Goal: Task Accomplishment & Management: Manage account settings

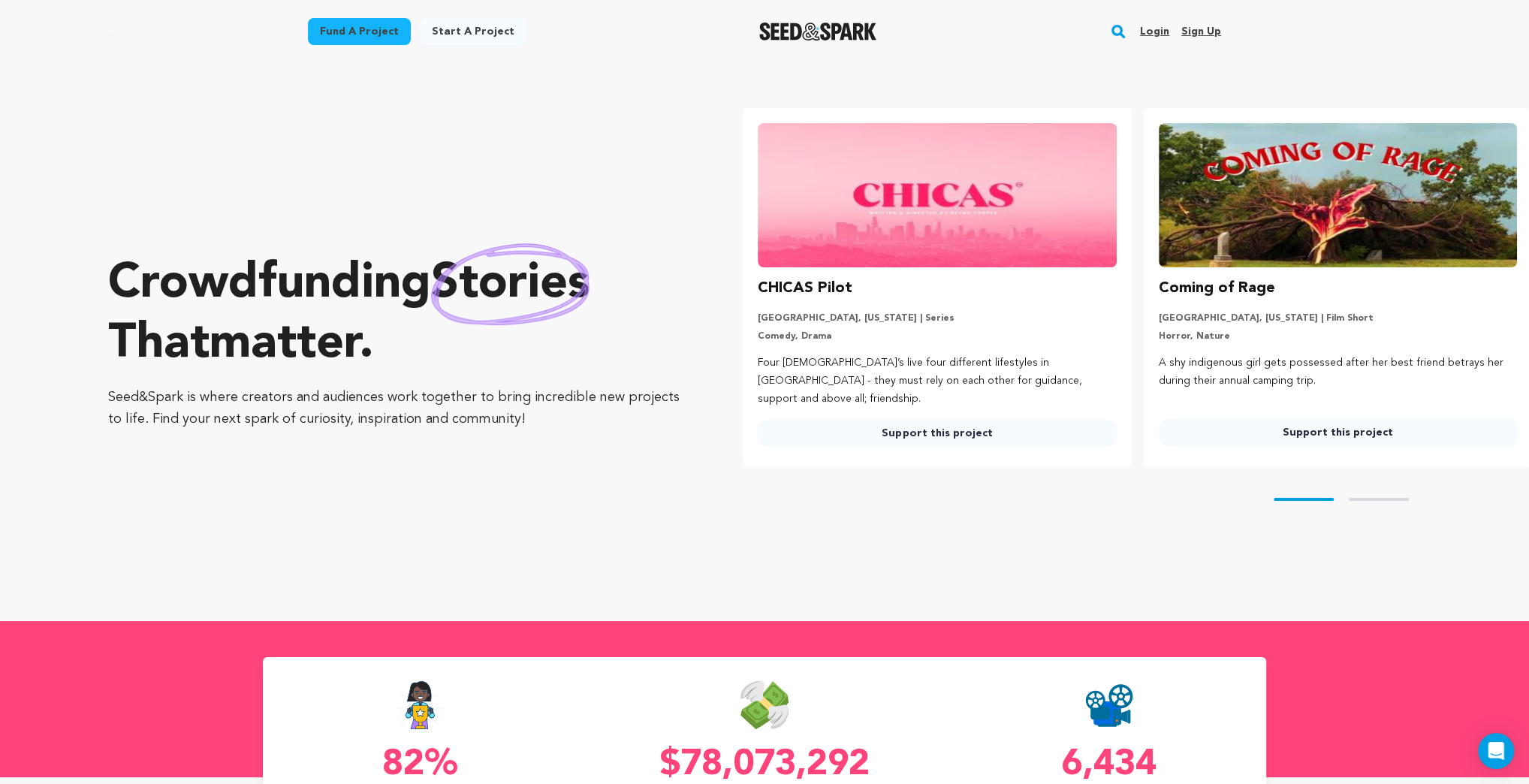
click at [1151, 29] on link "Login" at bounding box center [1154, 31] width 29 height 24
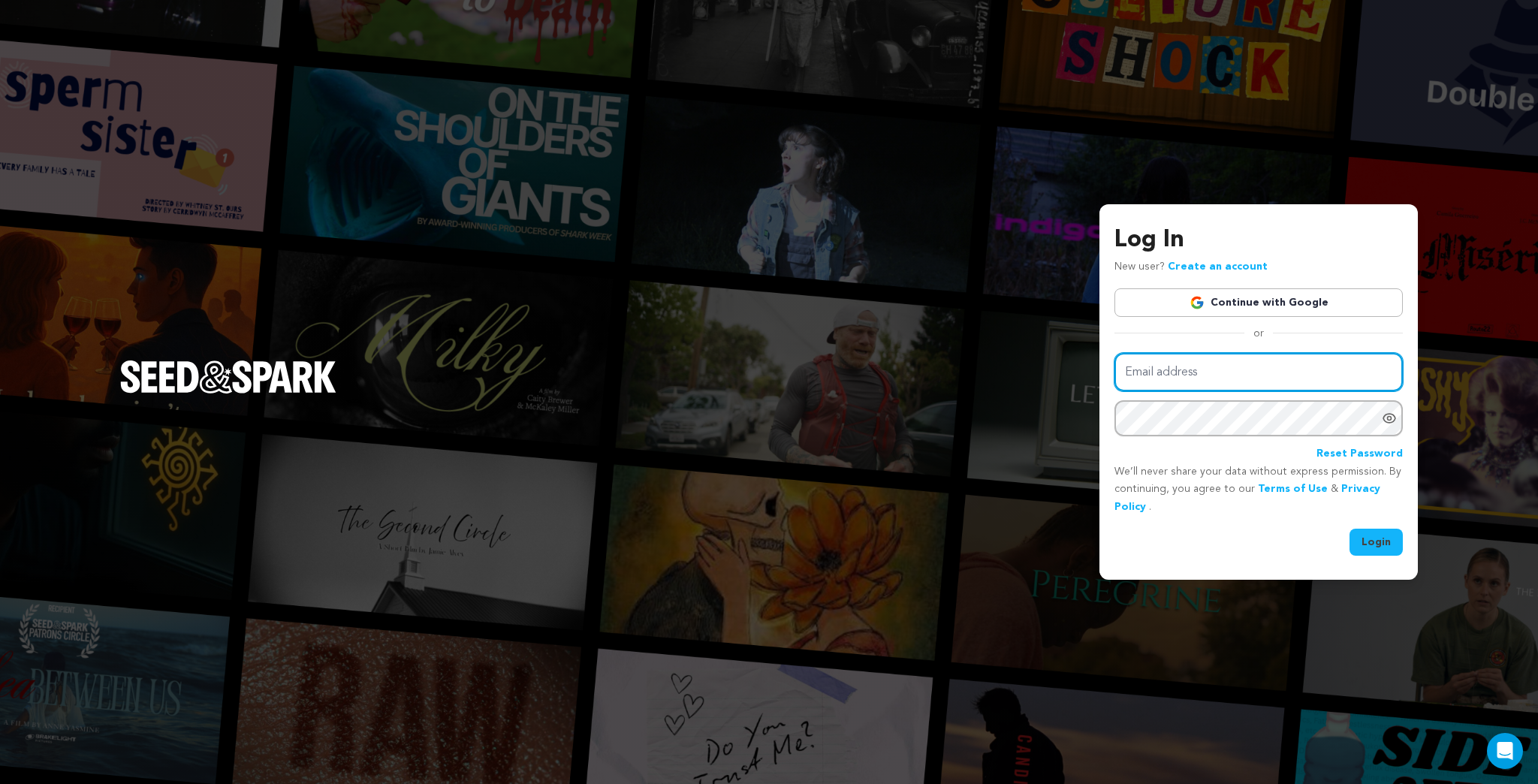
type input "kermetmerlkey@froglabllc.com"
click at [1378, 539] on button "Login" at bounding box center [1376, 541] width 53 height 27
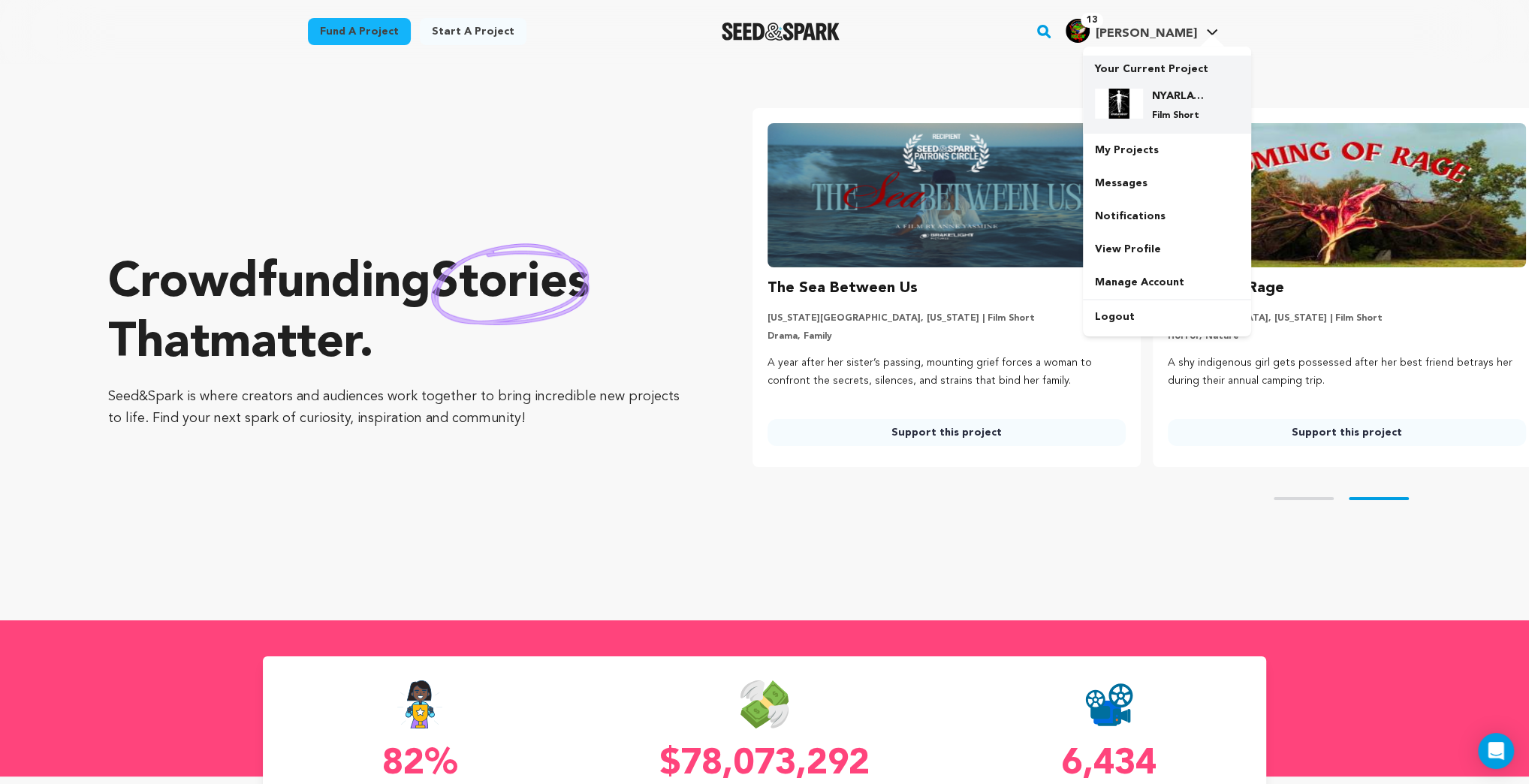
scroll to position [0, 413]
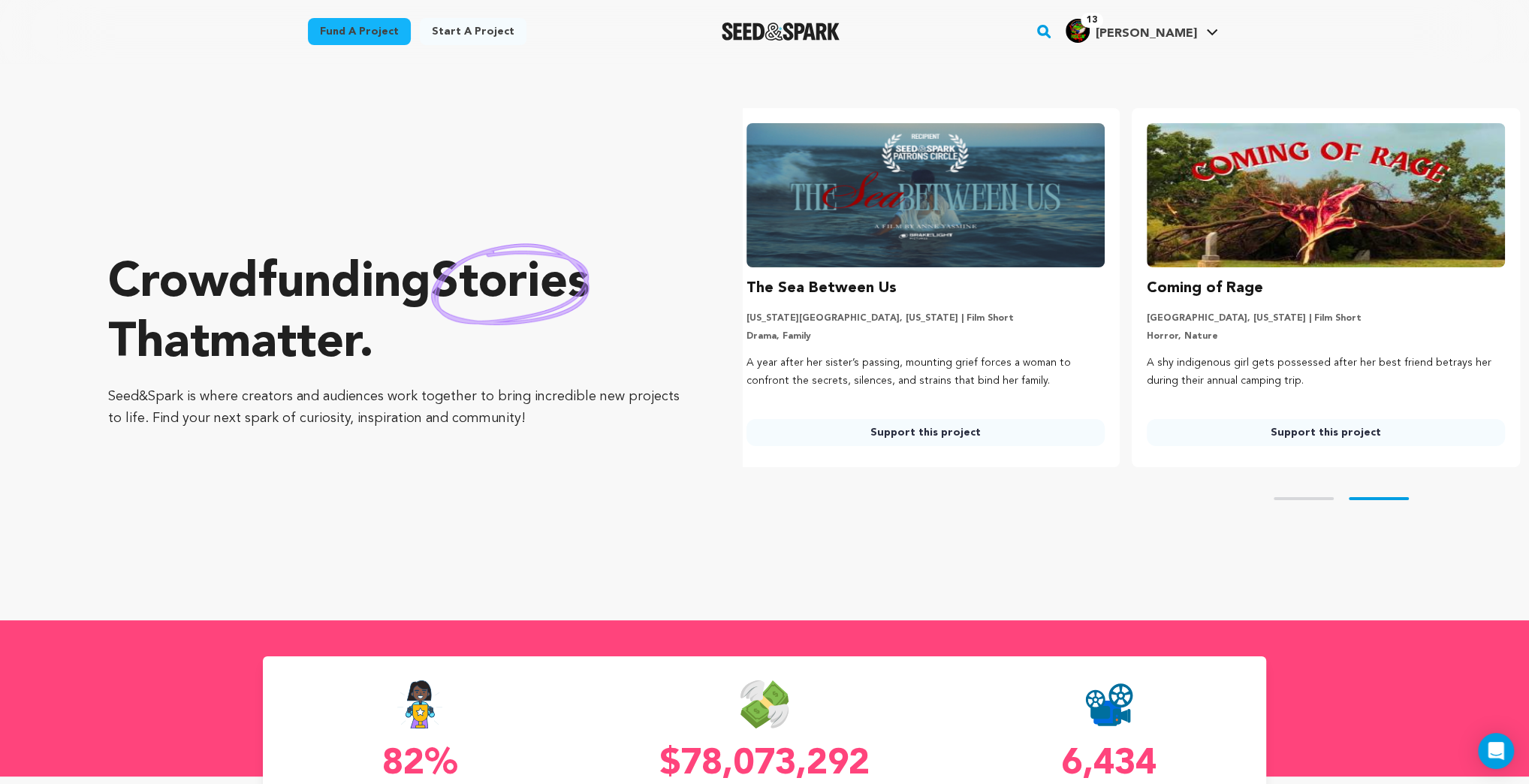
click at [1089, 32] on img "Kermet K.'s Profile" at bounding box center [1077, 30] width 24 height 24
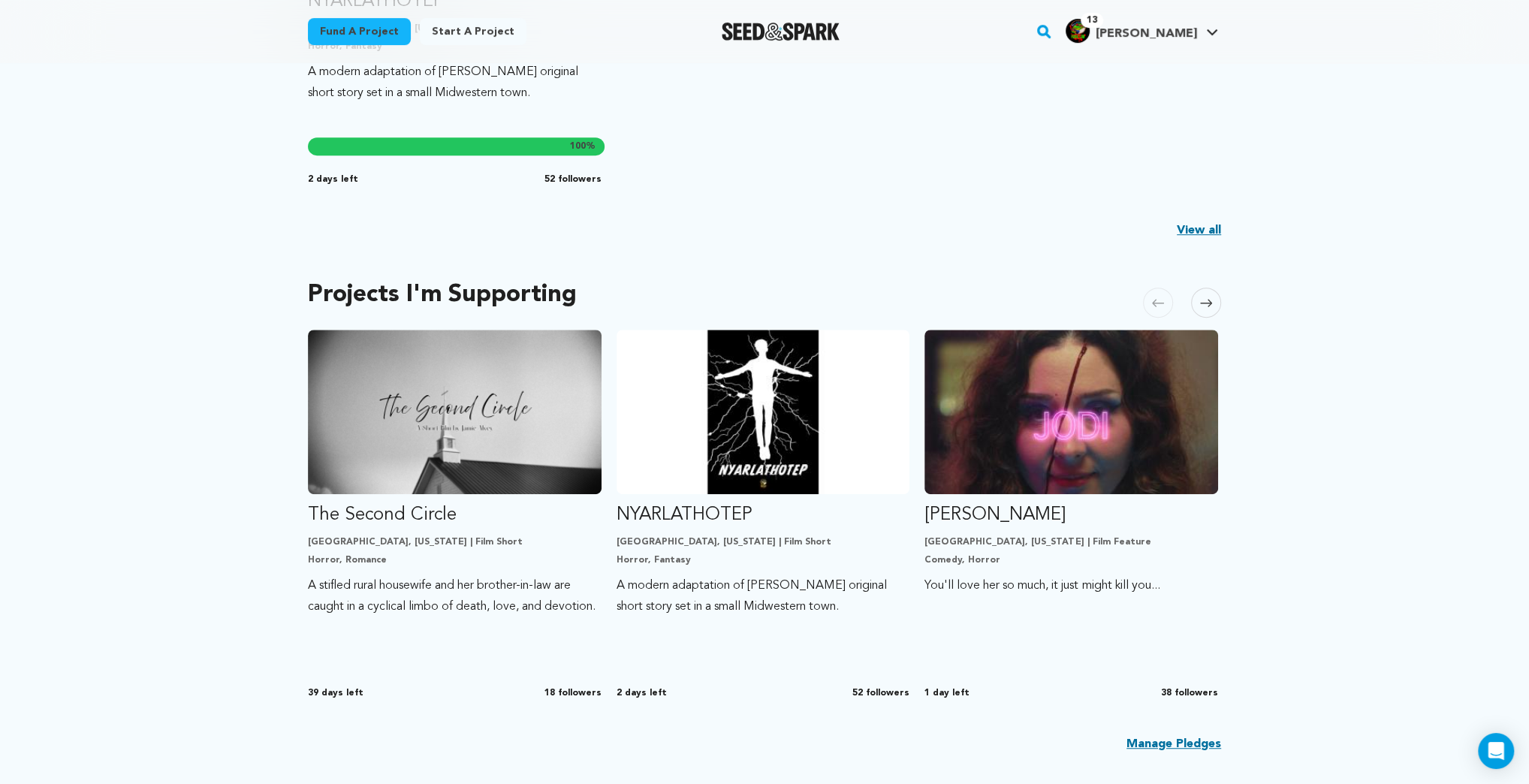
scroll to position [480, 0]
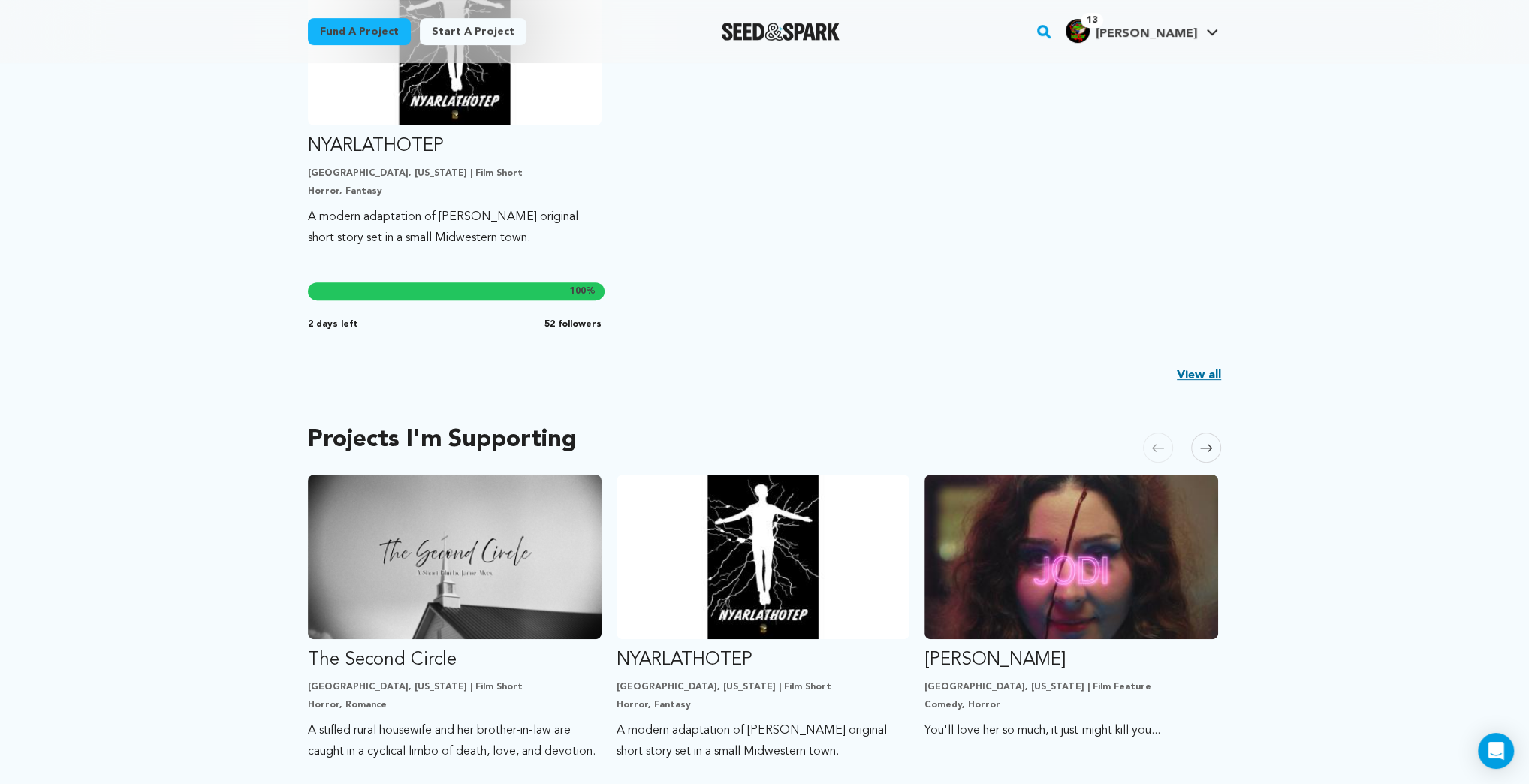
click at [1195, 374] on link "View all" at bounding box center [1198, 375] width 44 height 18
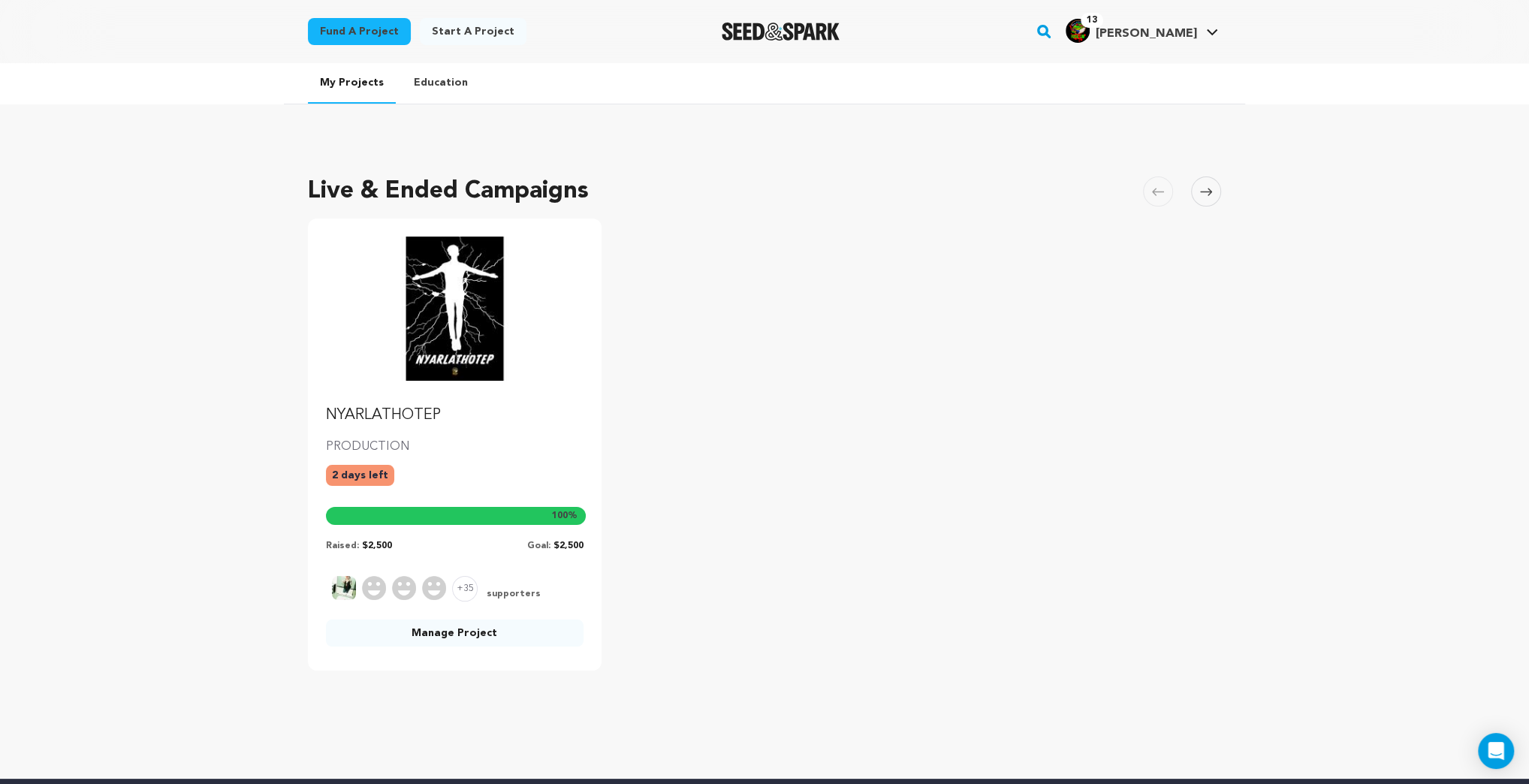
click at [1209, 186] on icon at bounding box center [1206, 192] width 12 height 12
click at [449, 76] on link "Education" at bounding box center [440, 83] width 78 height 39
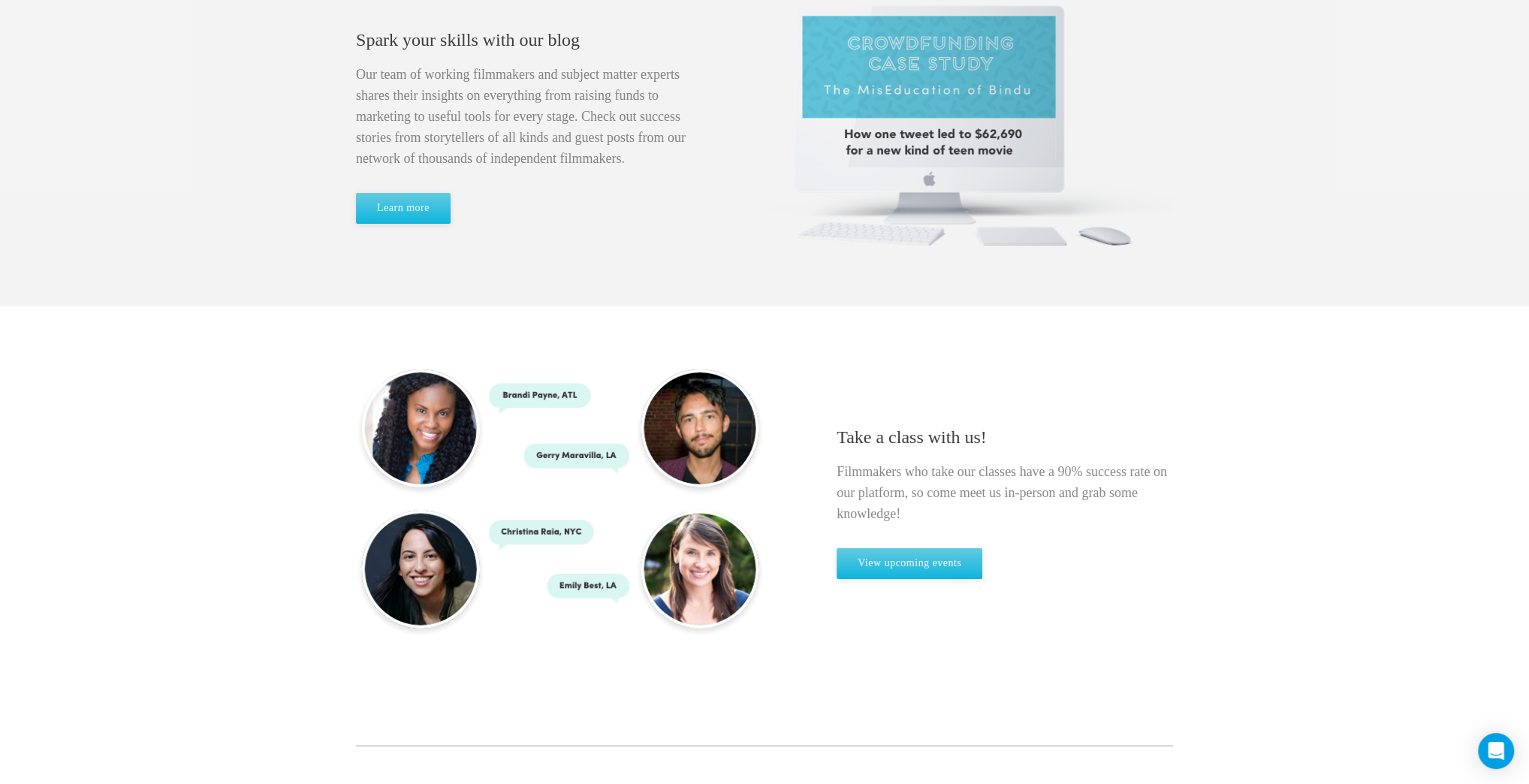
scroll to position [961, 0]
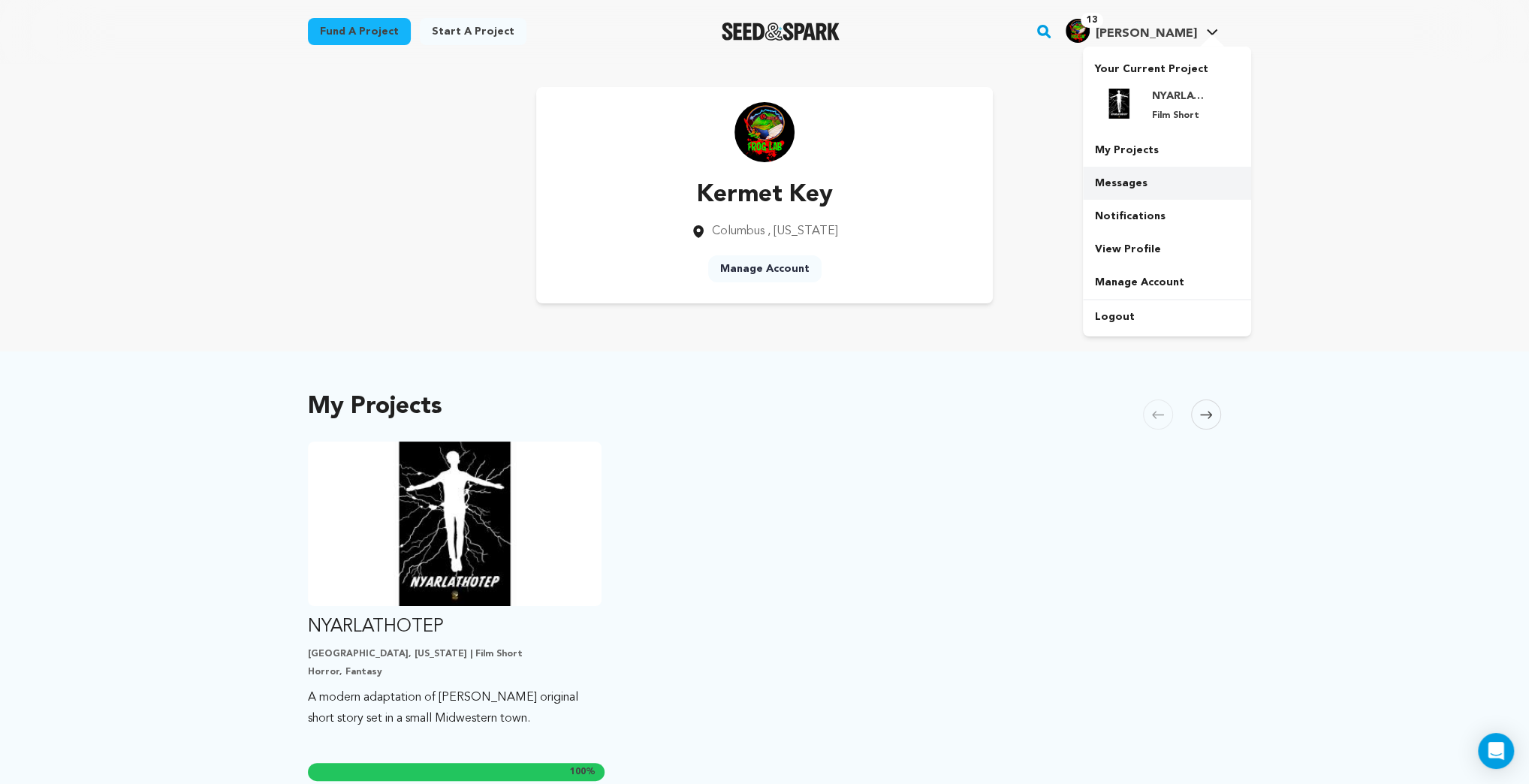
click at [1117, 186] on link "Messages" at bounding box center [1167, 183] width 168 height 33
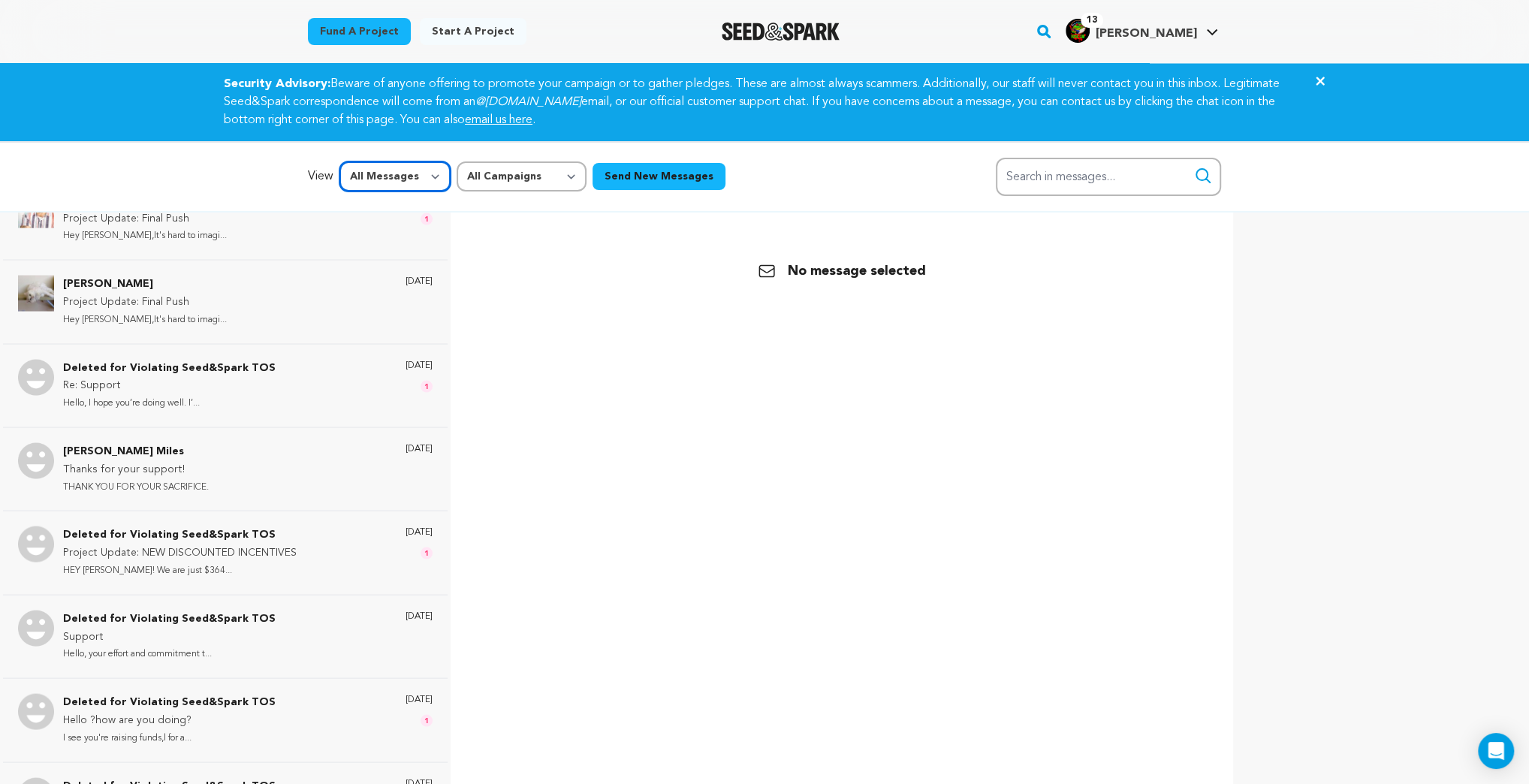
click at [430, 175] on select "All Messages Starred Unread" at bounding box center [395, 176] width 111 height 30
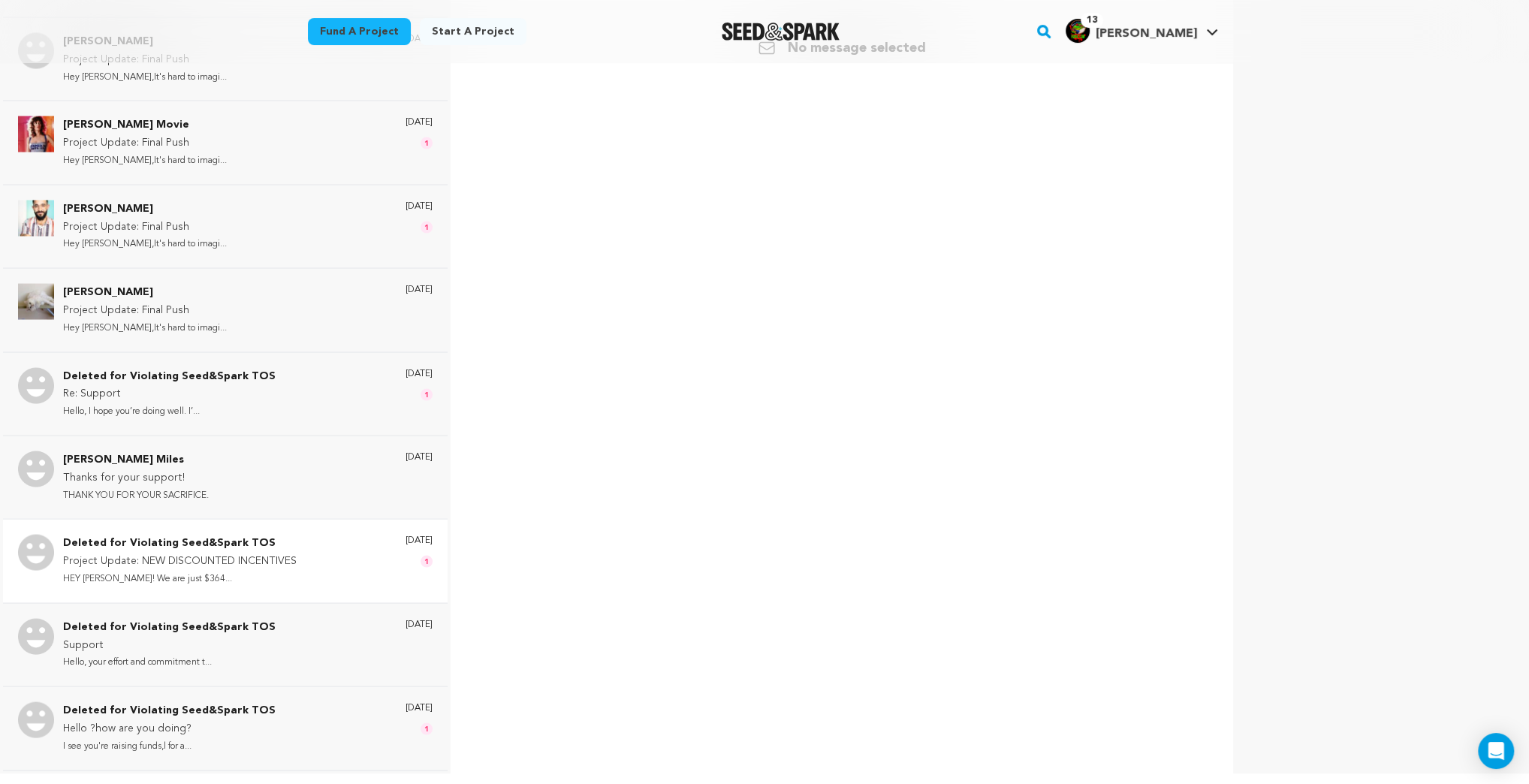
scroll to position [2806, 0]
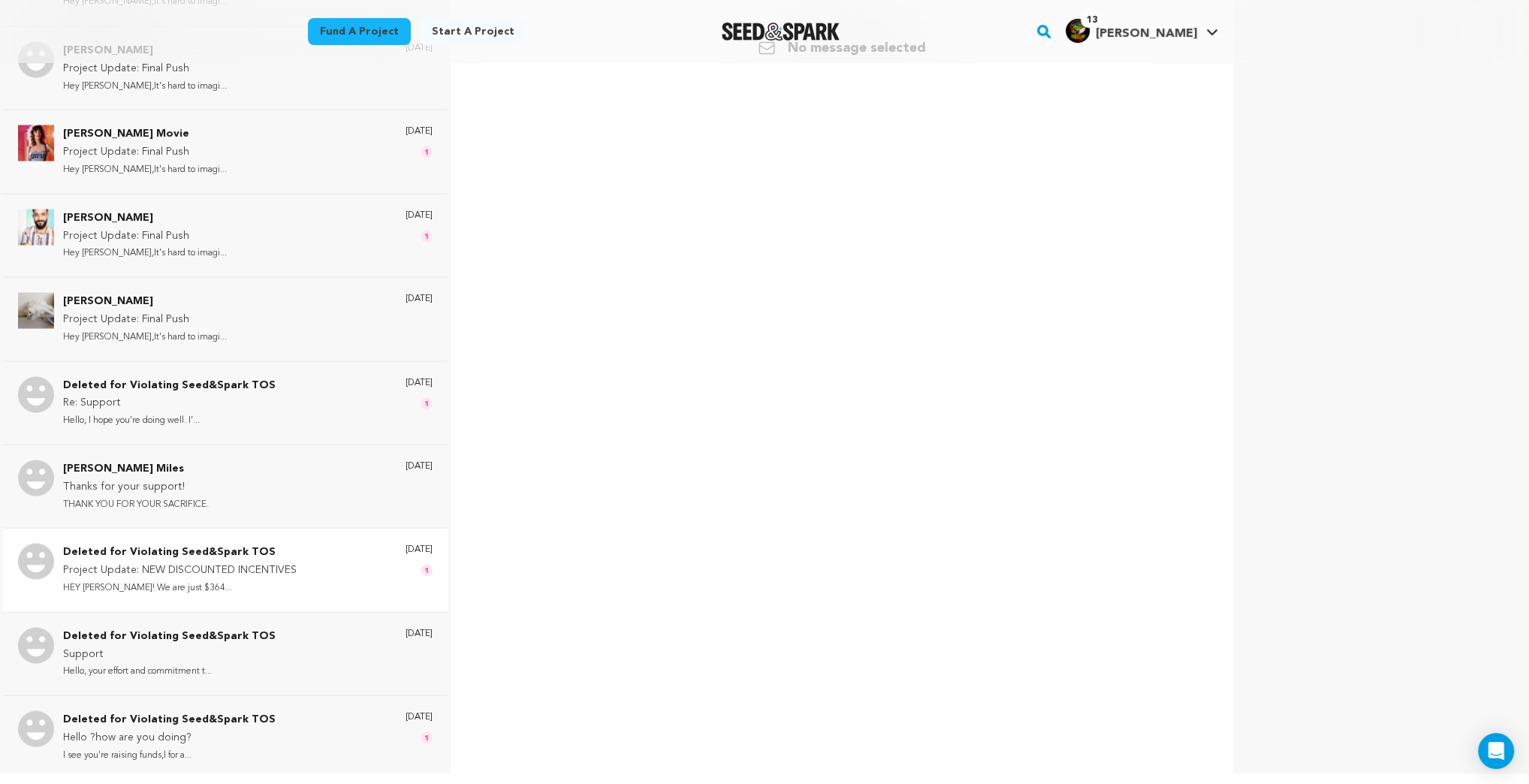
click at [287, 561] on p "Project Update: NEW DISCOUNTED INCENTIVES" at bounding box center [180, 569] width 233 height 18
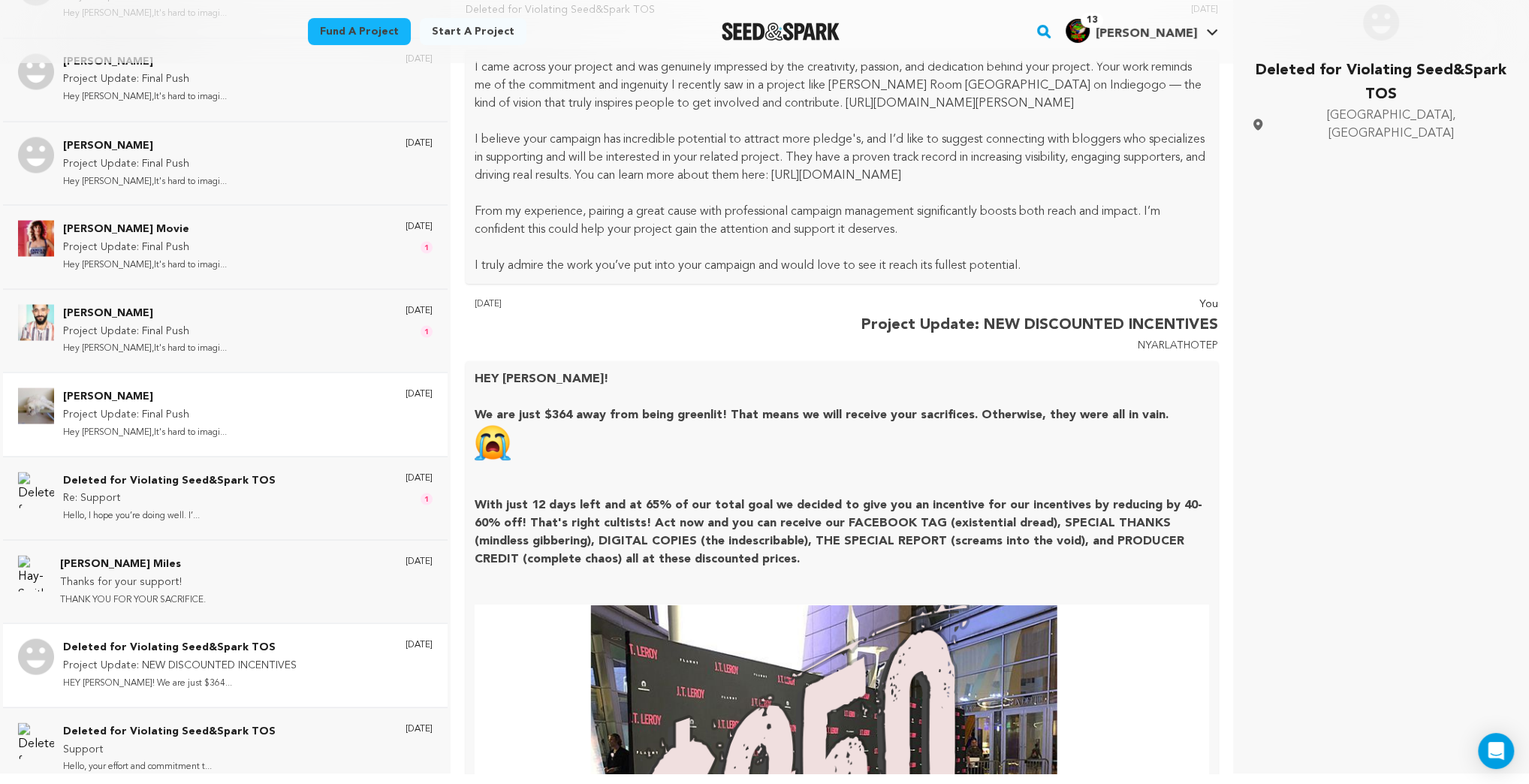
scroll to position [2686, 0]
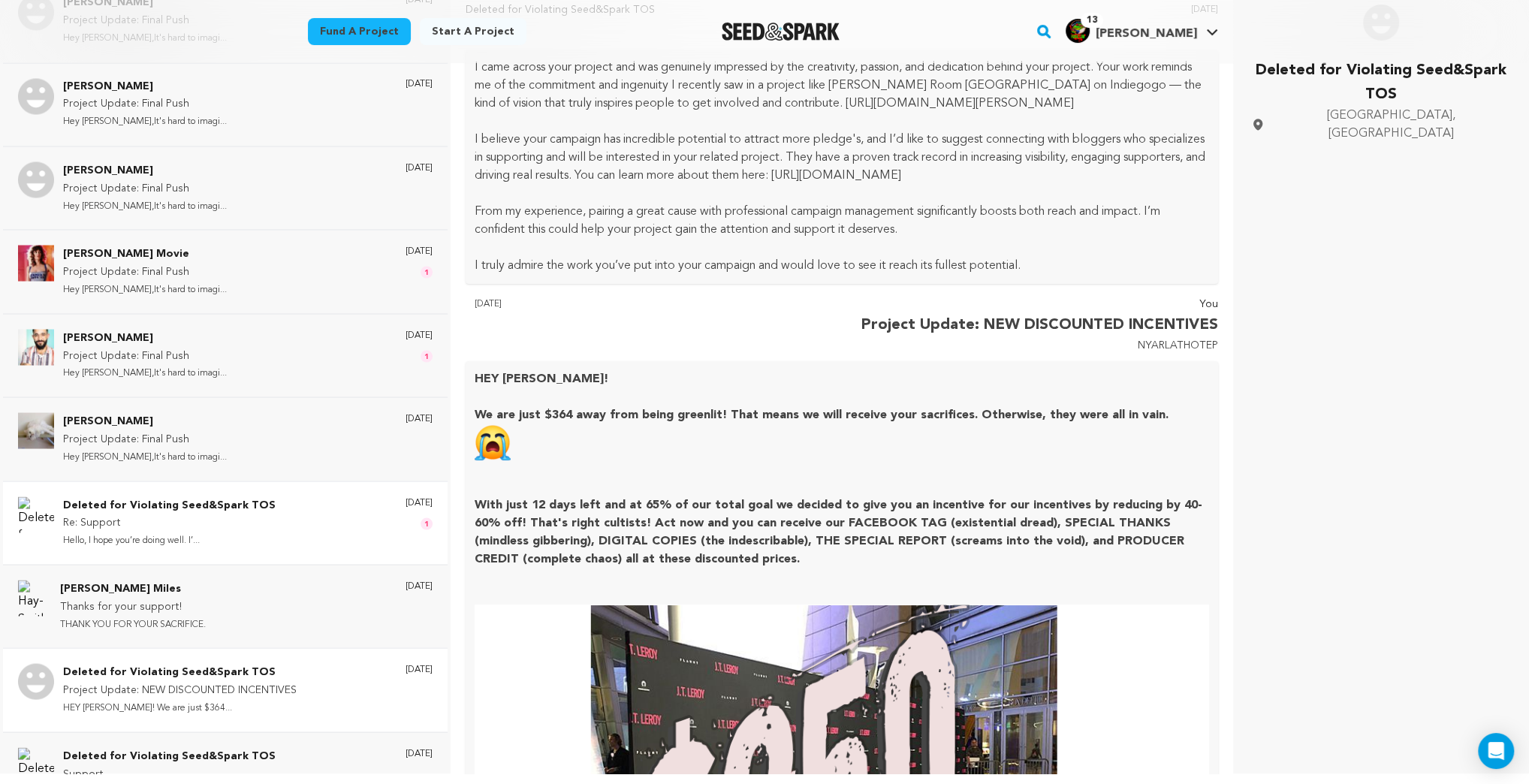
click at [267, 505] on div "Deleted for Violating Seed&Spark TOS Re: Support Hello, I hope you’re doing wel…" at bounding box center [248, 522] width 369 height 53
click at [147, 514] on p "Re: Support" at bounding box center [169, 522] width 212 height 18
click at [161, 496] on p "Deleted for Violating Seed&Spark TOS" at bounding box center [169, 504] width 212 height 18
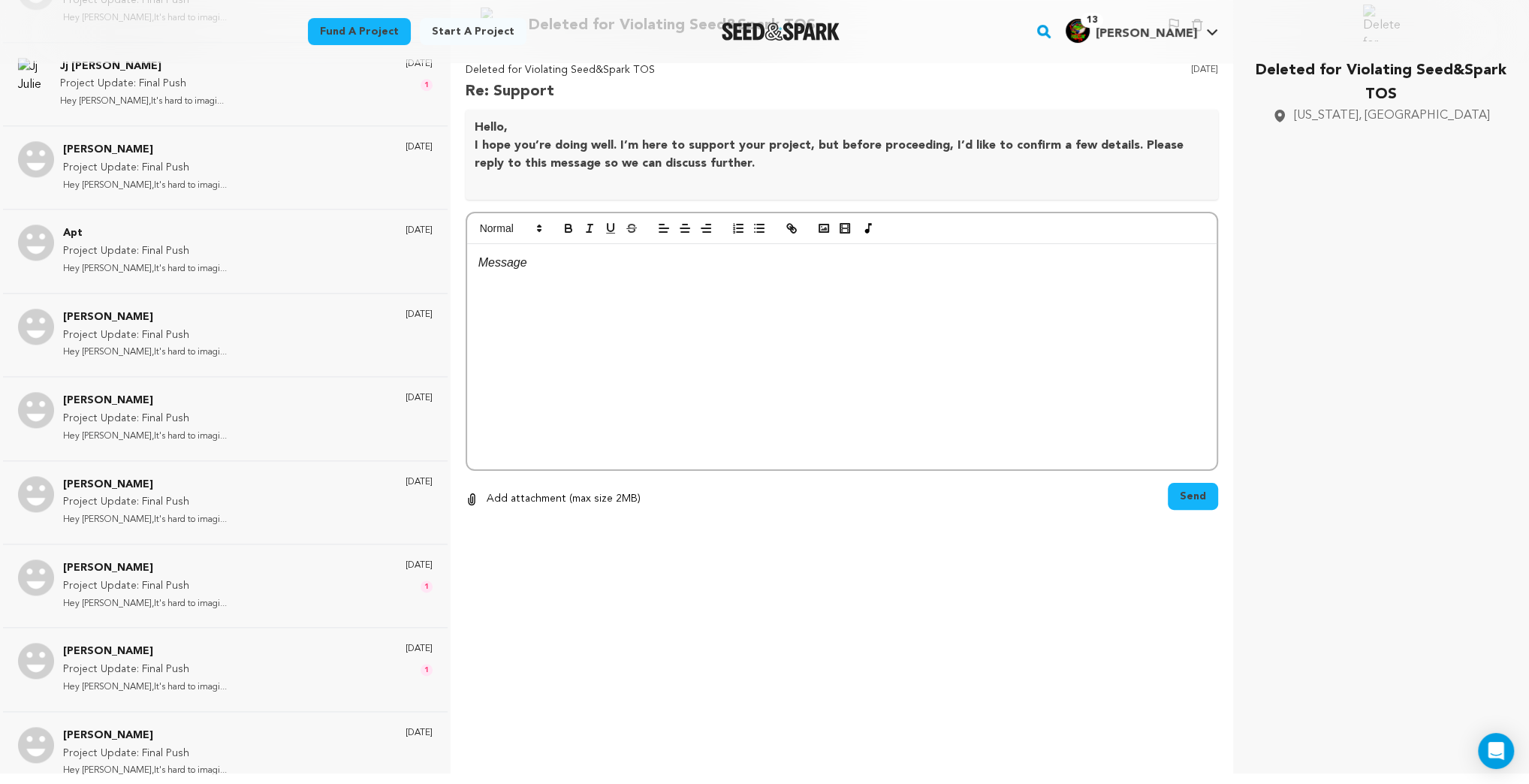
scroll to position [1545, 0]
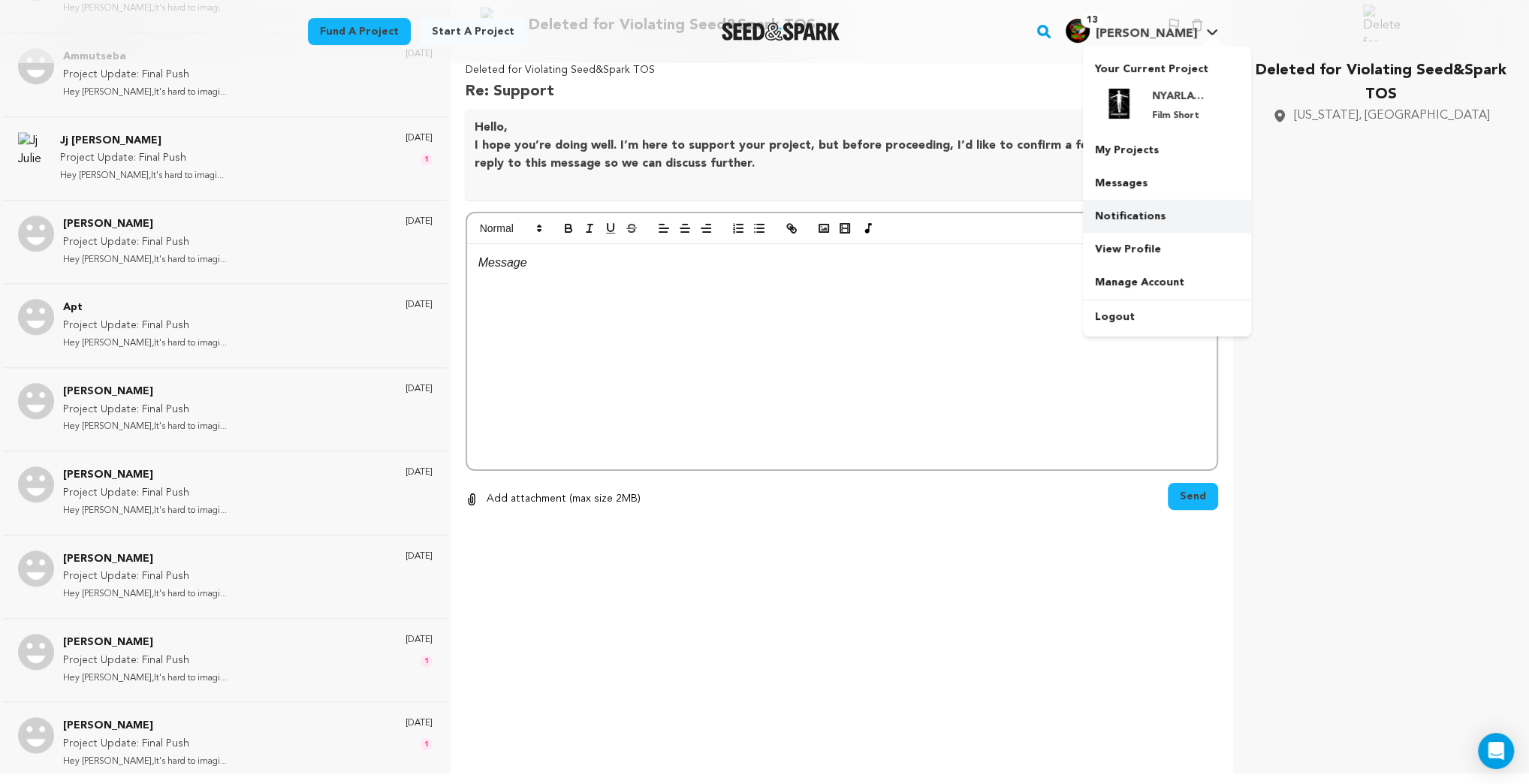
click at [1122, 213] on link "Notifications" at bounding box center [1167, 216] width 168 height 33
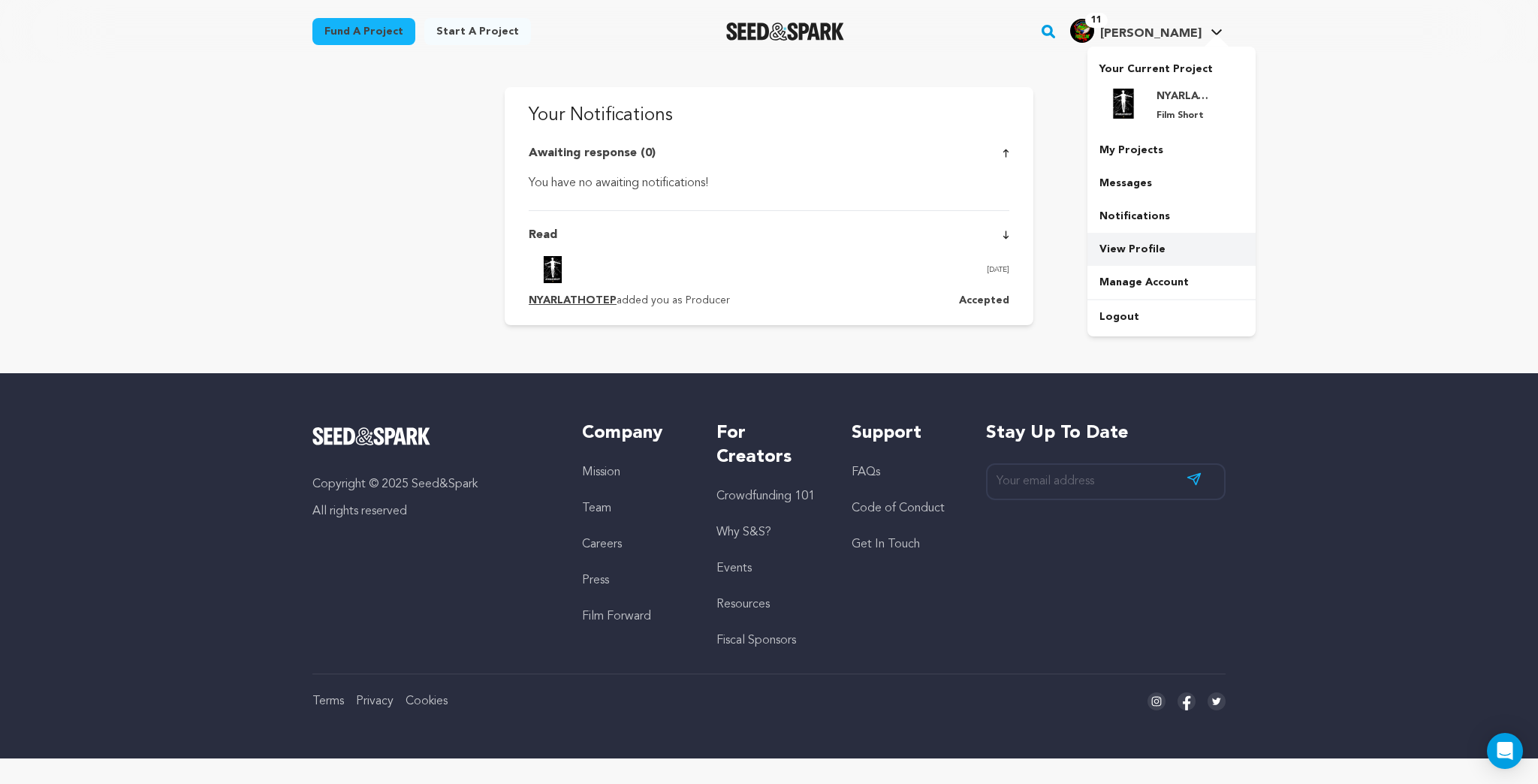
click at [1130, 254] on link "View Profile" at bounding box center [1171, 249] width 168 height 33
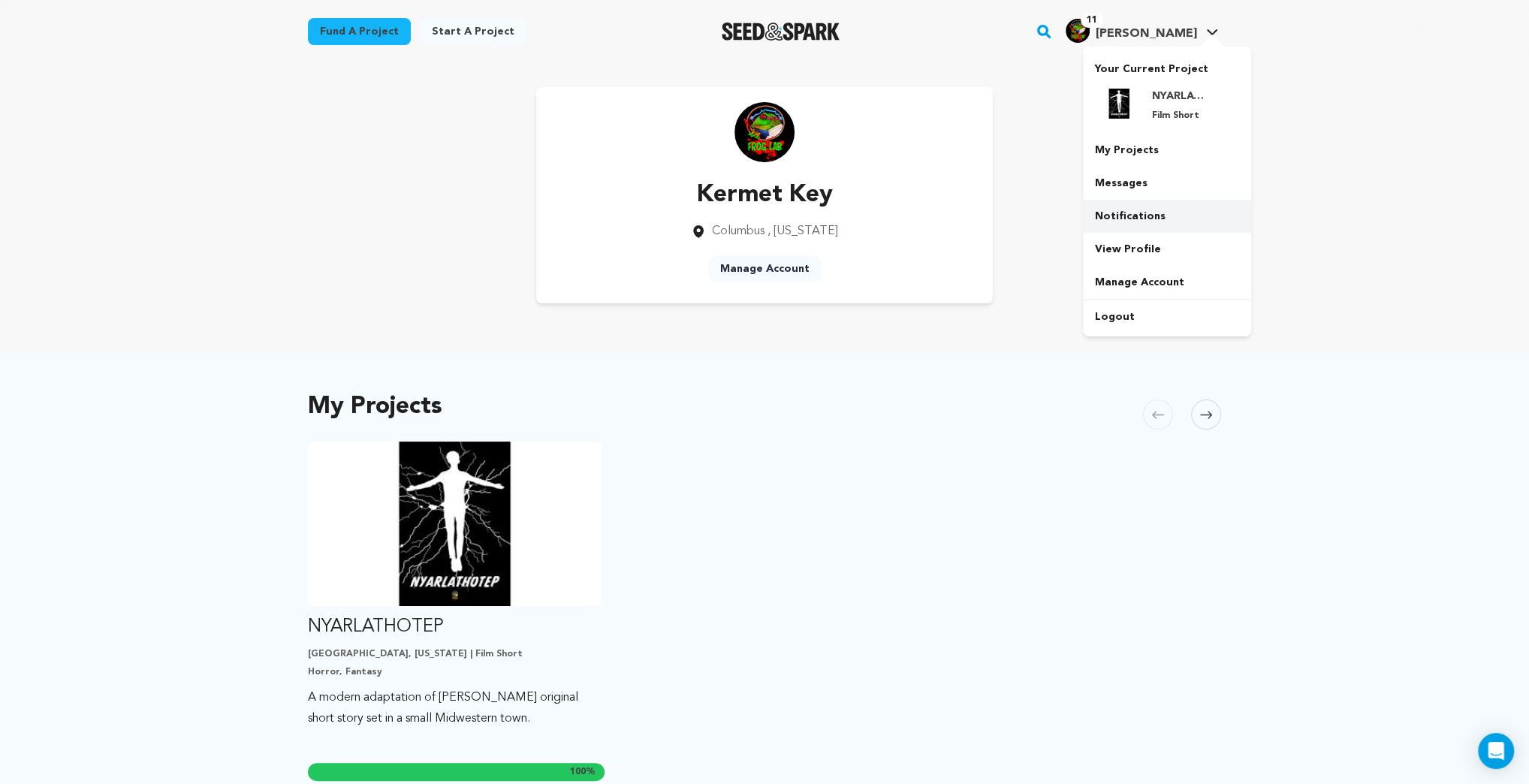
click at [1112, 212] on link "Notifications" at bounding box center [1167, 216] width 168 height 33
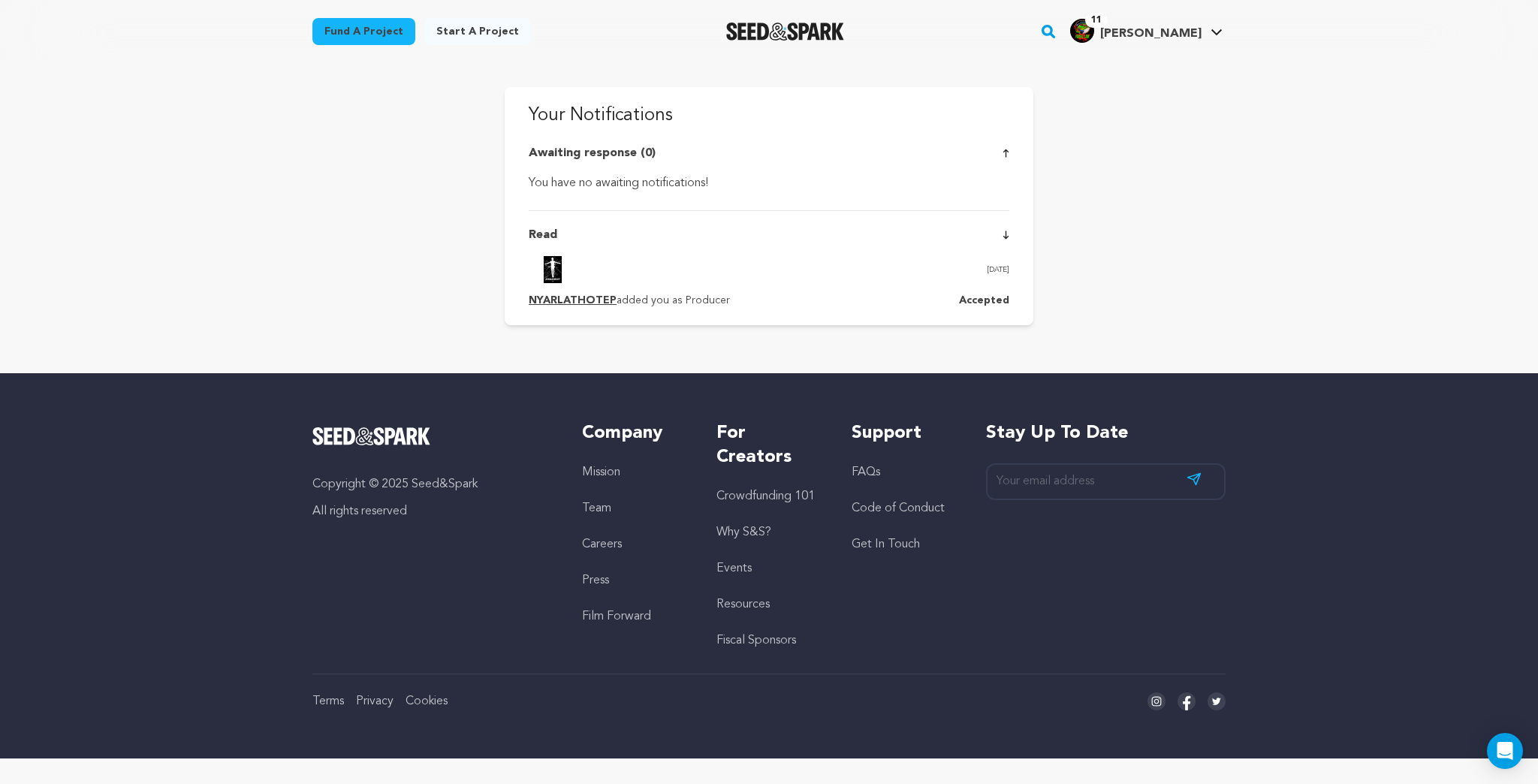
click at [1006, 154] on icon at bounding box center [1006, 153] width 7 height 9
click at [1005, 148] on icon at bounding box center [1006, 153] width 7 height 9
click at [1002, 233] on div "Read" at bounding box center [769, 235] width 480 height 18
click at [1125, 282] on link "Manage Account" at bounding box center [1171, 282] width 168 height 33
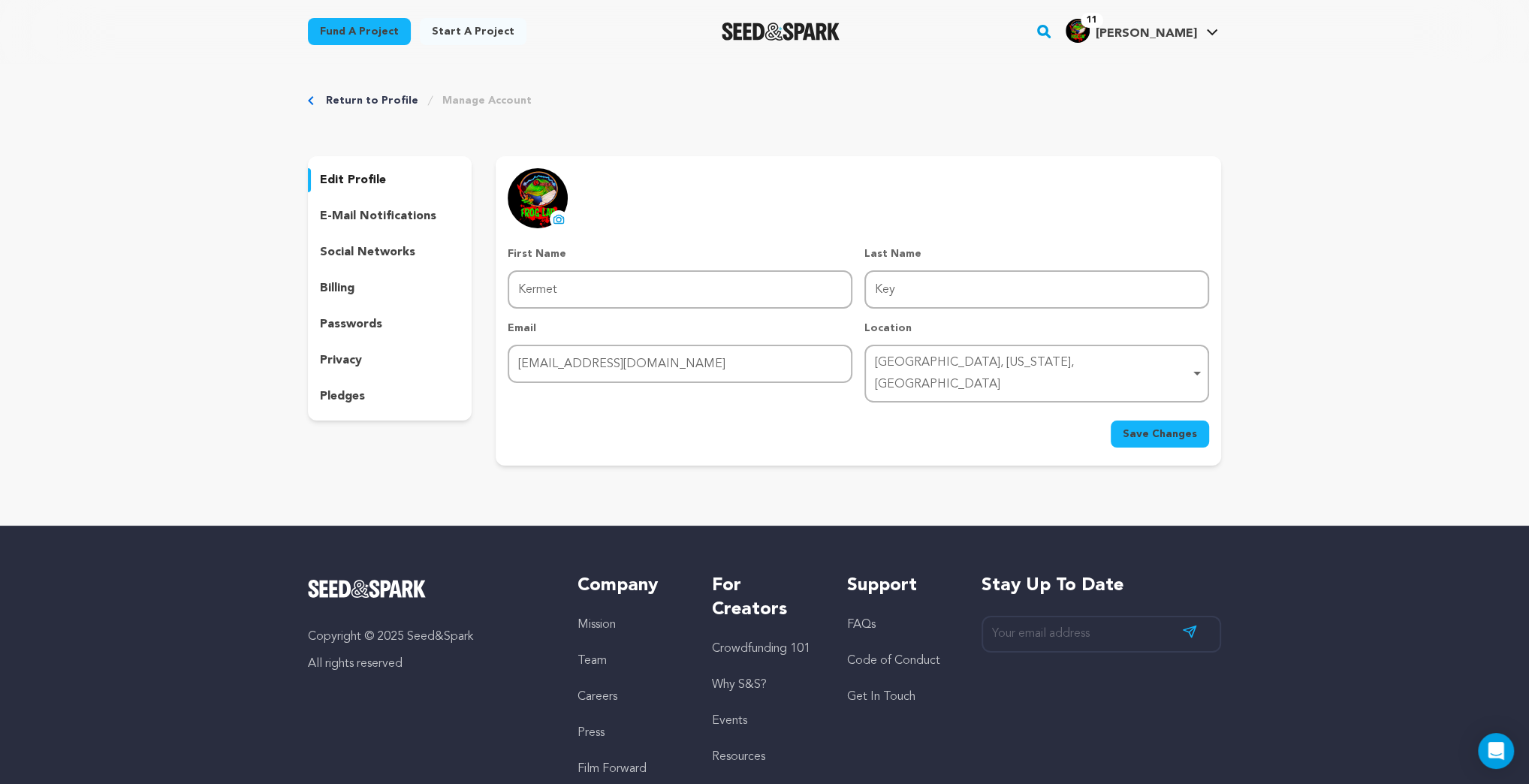
click at [1089, 34] on img "Kermet K.'s Profile" at bounding box center [1077, 30] width 24 height 24
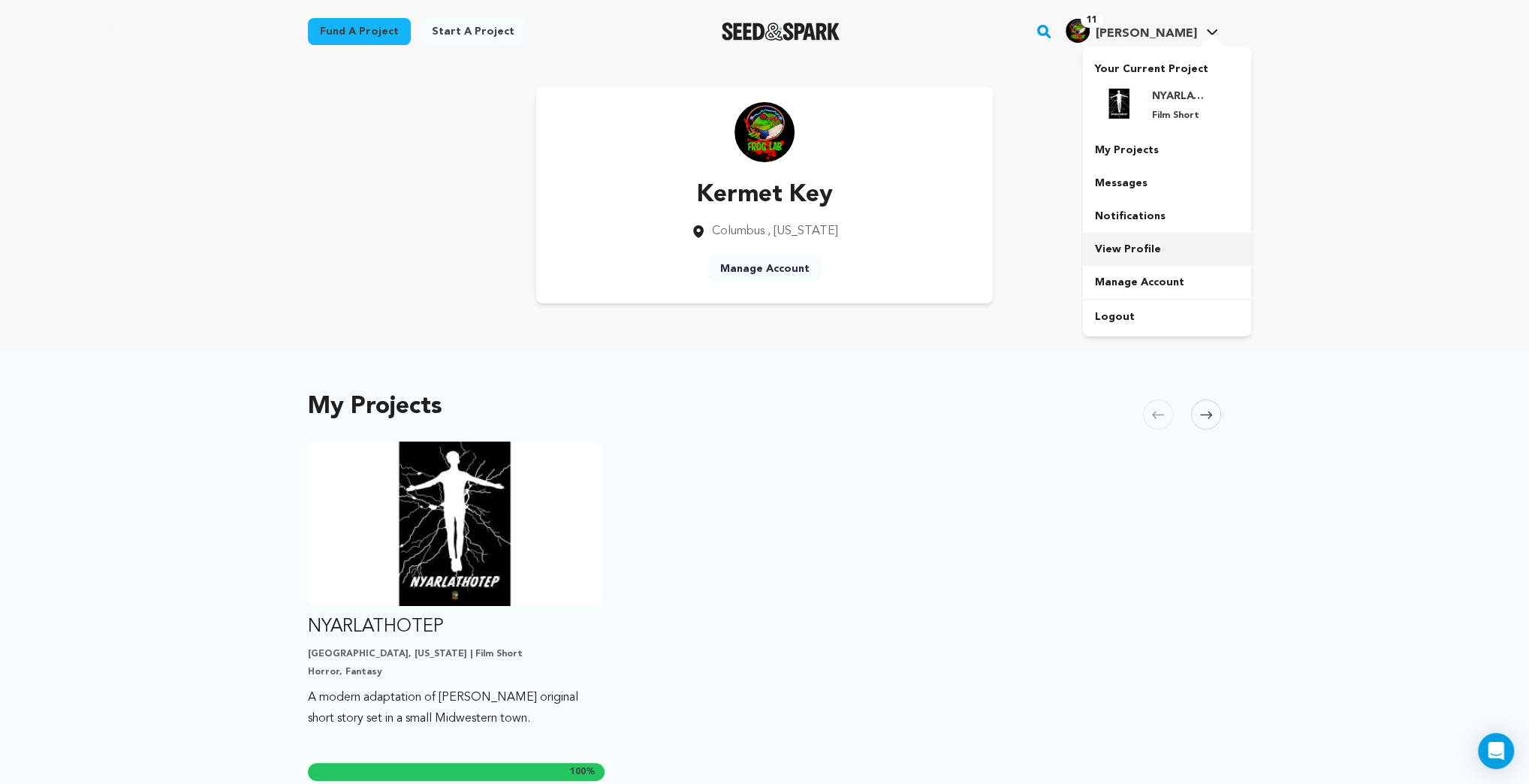
click at [1119, 251] on link "View Profile" at bounding box center [1167, 249] width 168 height 33
click at [1116, 211] on link "Notifications" at bounding box center [1167, 216] width 168 height 33
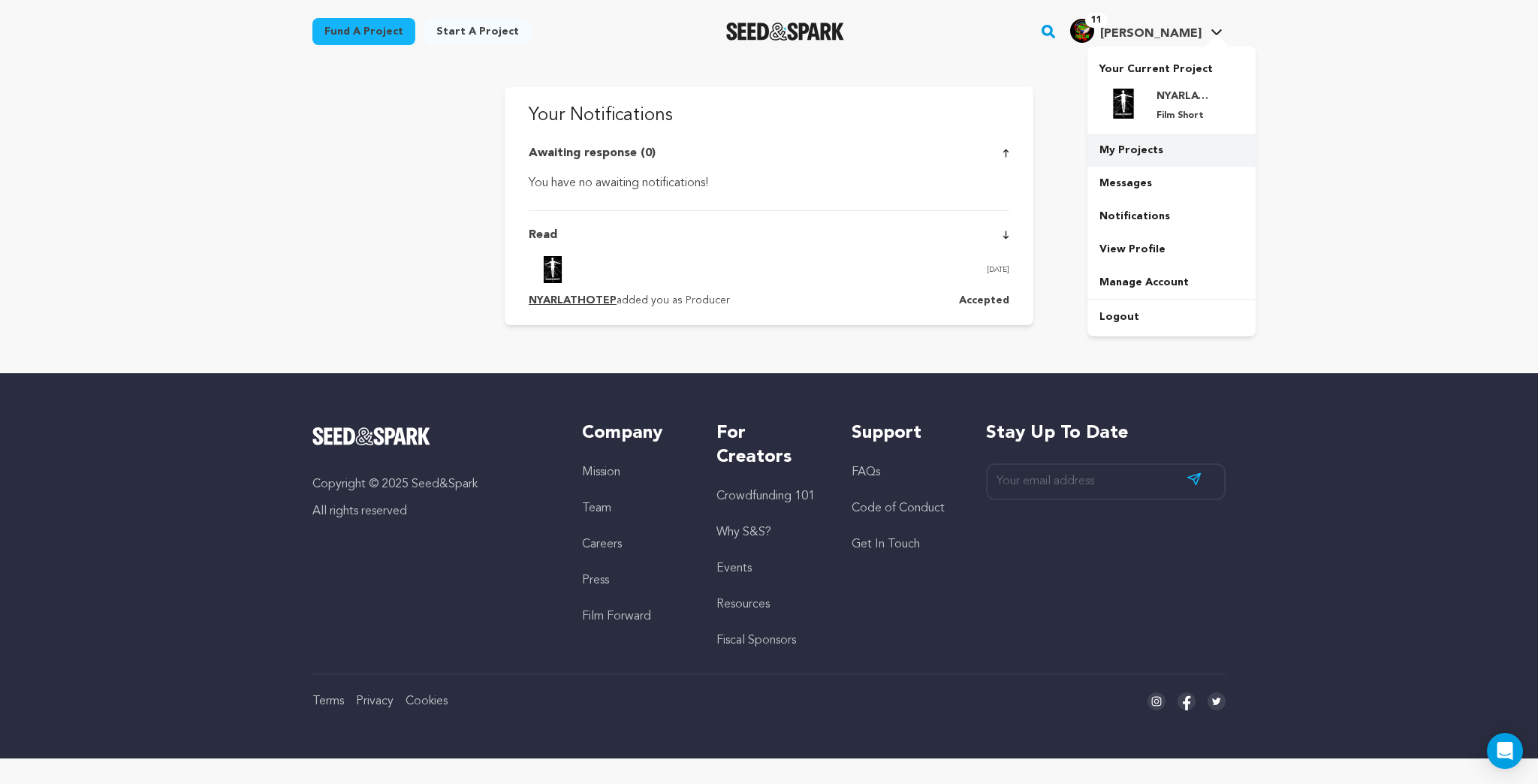
click at [1130, 148] on link "My Projects" at bounding box center [1171, 150] width 168 height 33
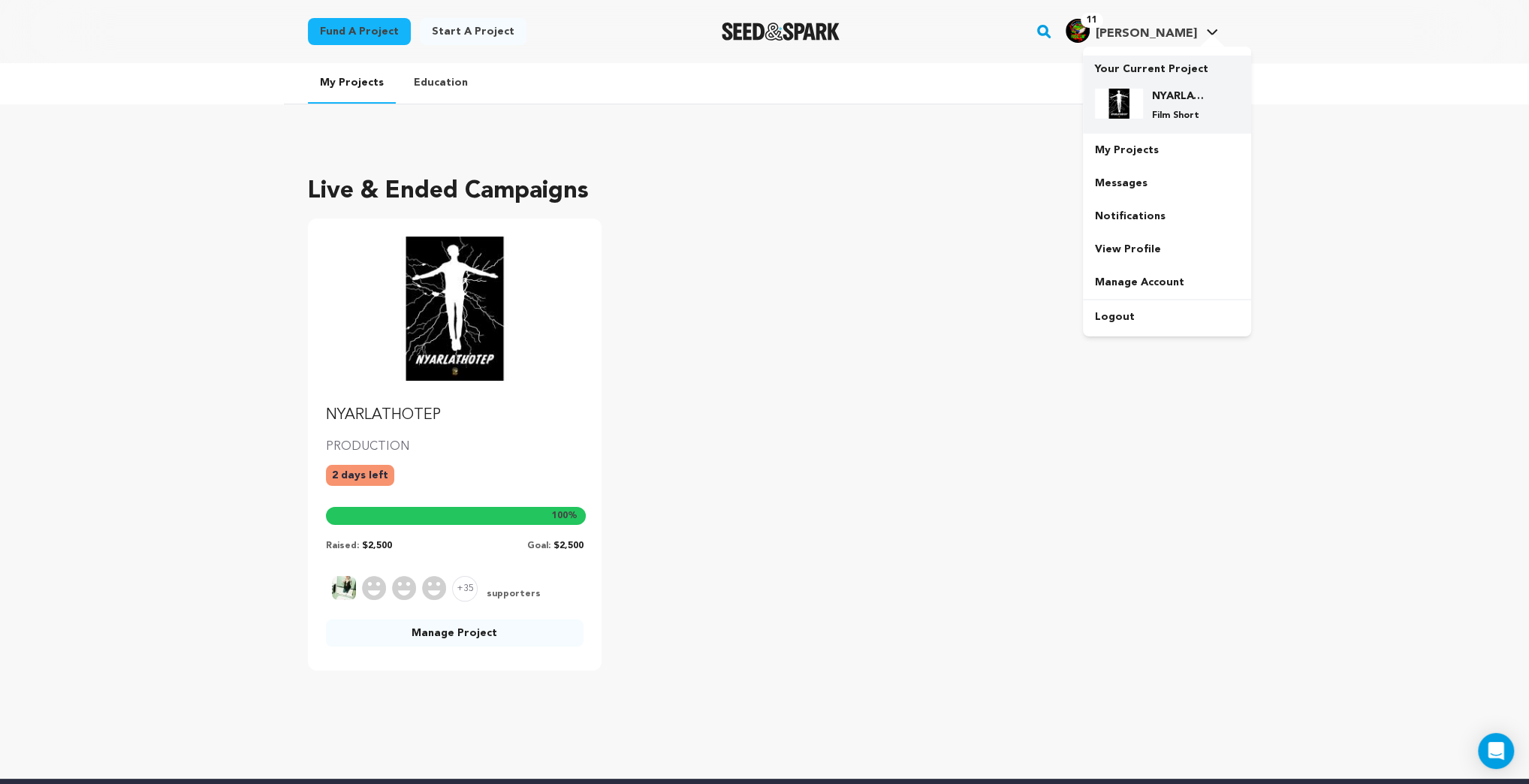
click at [1154, 77] on div "NYARLATHOTEP Film Short" at bounding box center [1167, 105] width 144 height 57
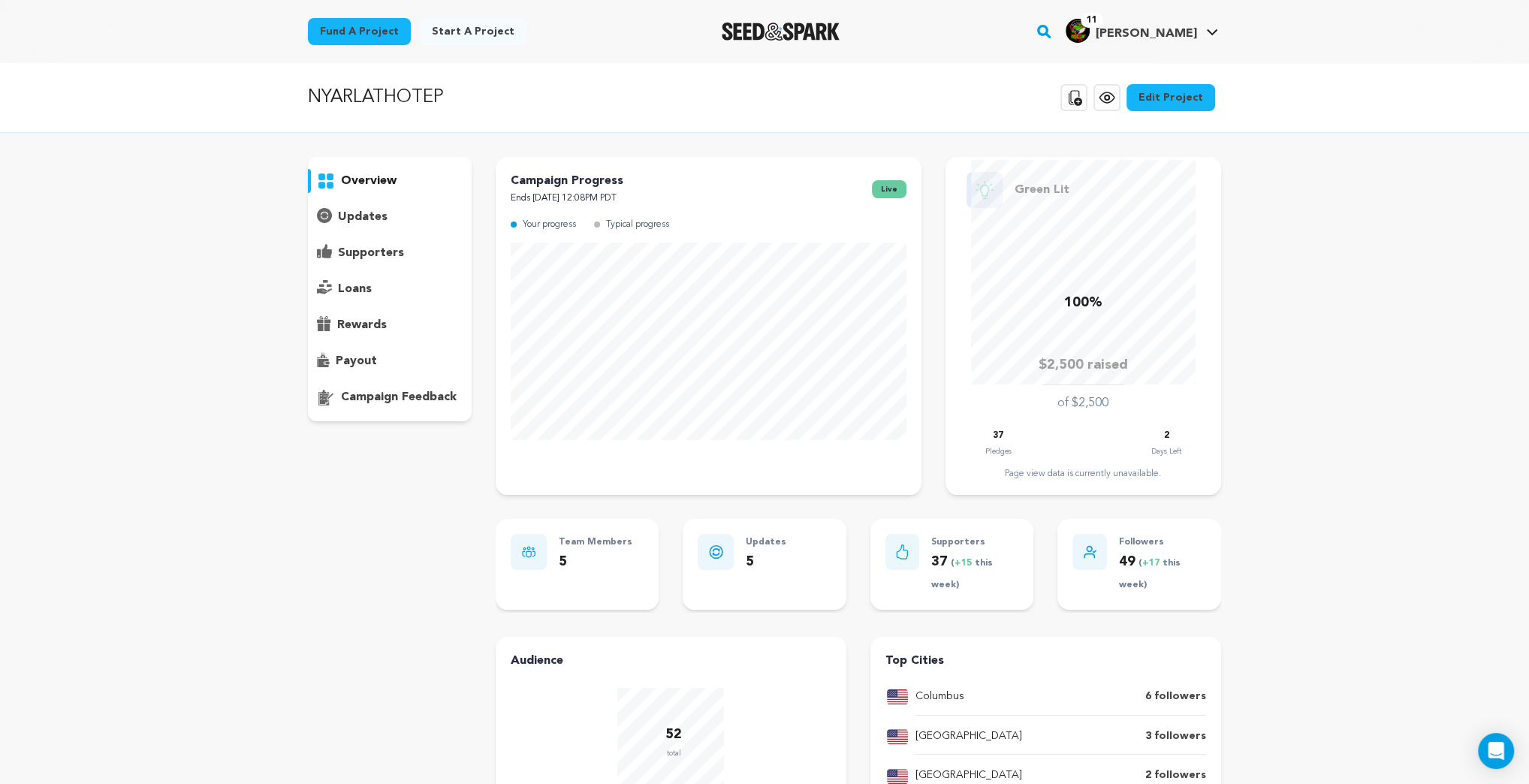
click at [355, 358] on p "payout" at bounding box center [355, 361] width 41 height 18
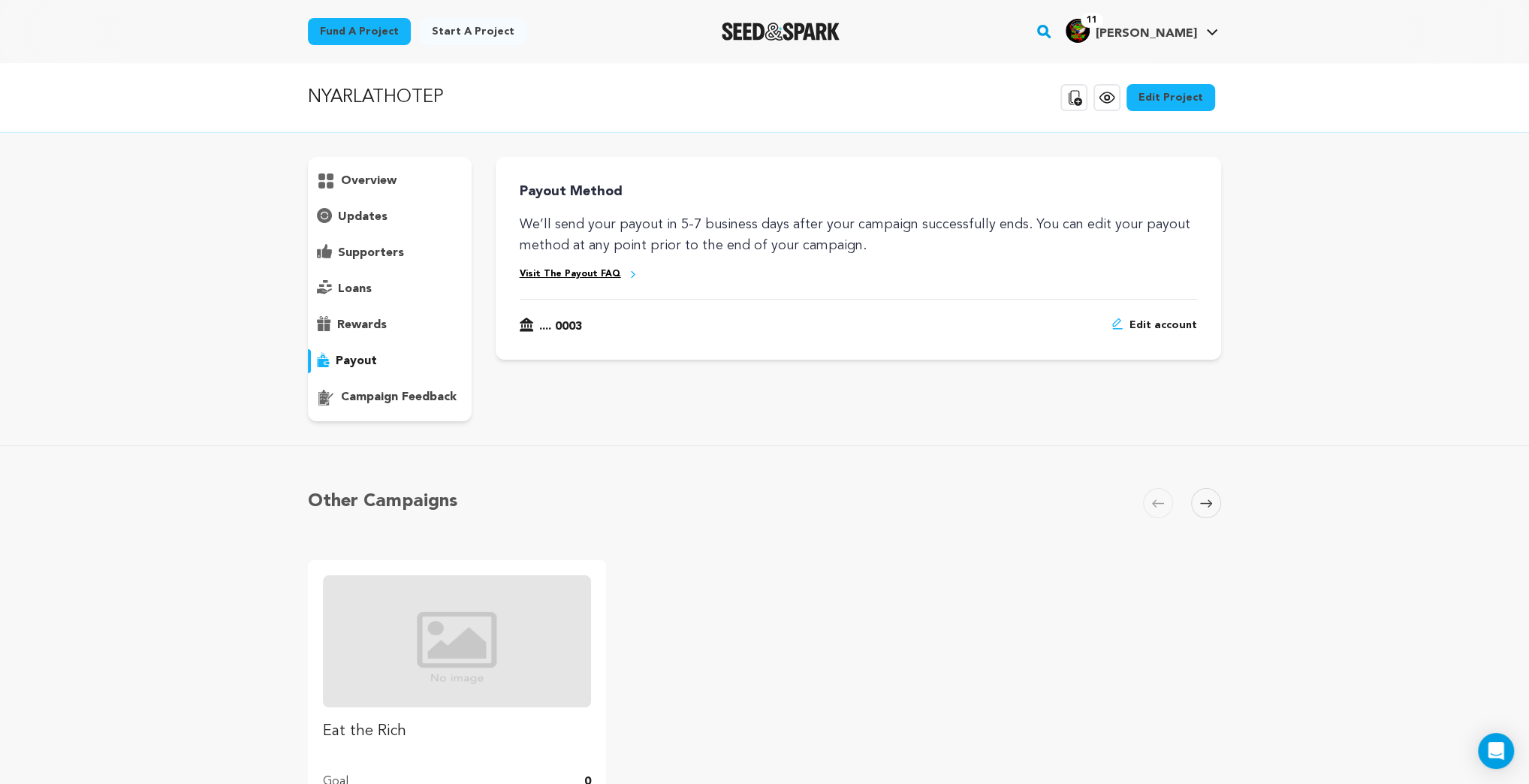
click at [576, 273] on link "Visit The Payout FAQ" at bounding box center [570, 274] width 101 height 13
click at [364, 253] on p "supporters" at bounding box center [371, 253] width 66 height 18
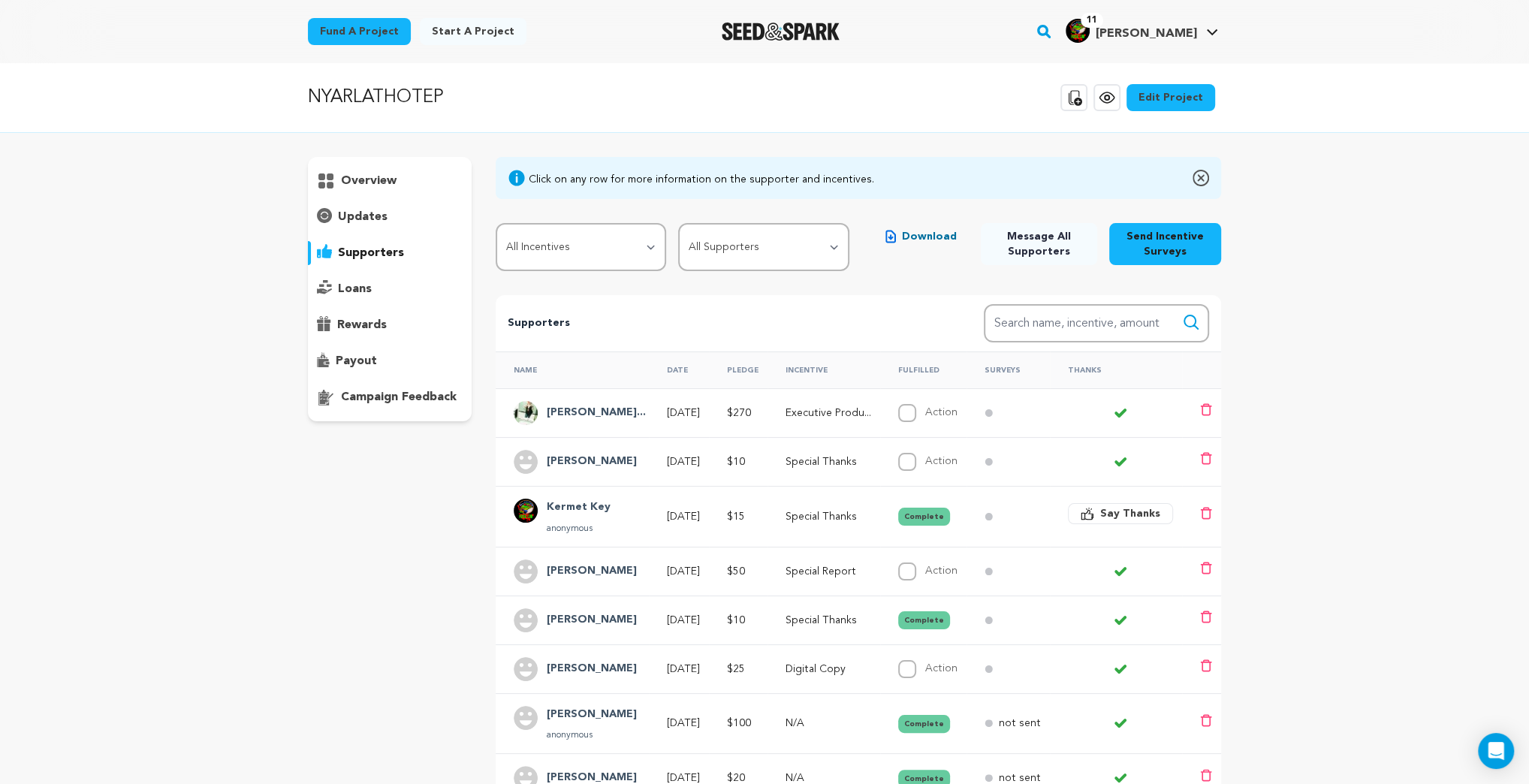
click at [909, 236] on span "Download" at bounding box center [929, 236] width 55 height 15
click at [586, 410] on h4 "Annastasia Arne..." at bounding box center [596, 412] width 99 height 18
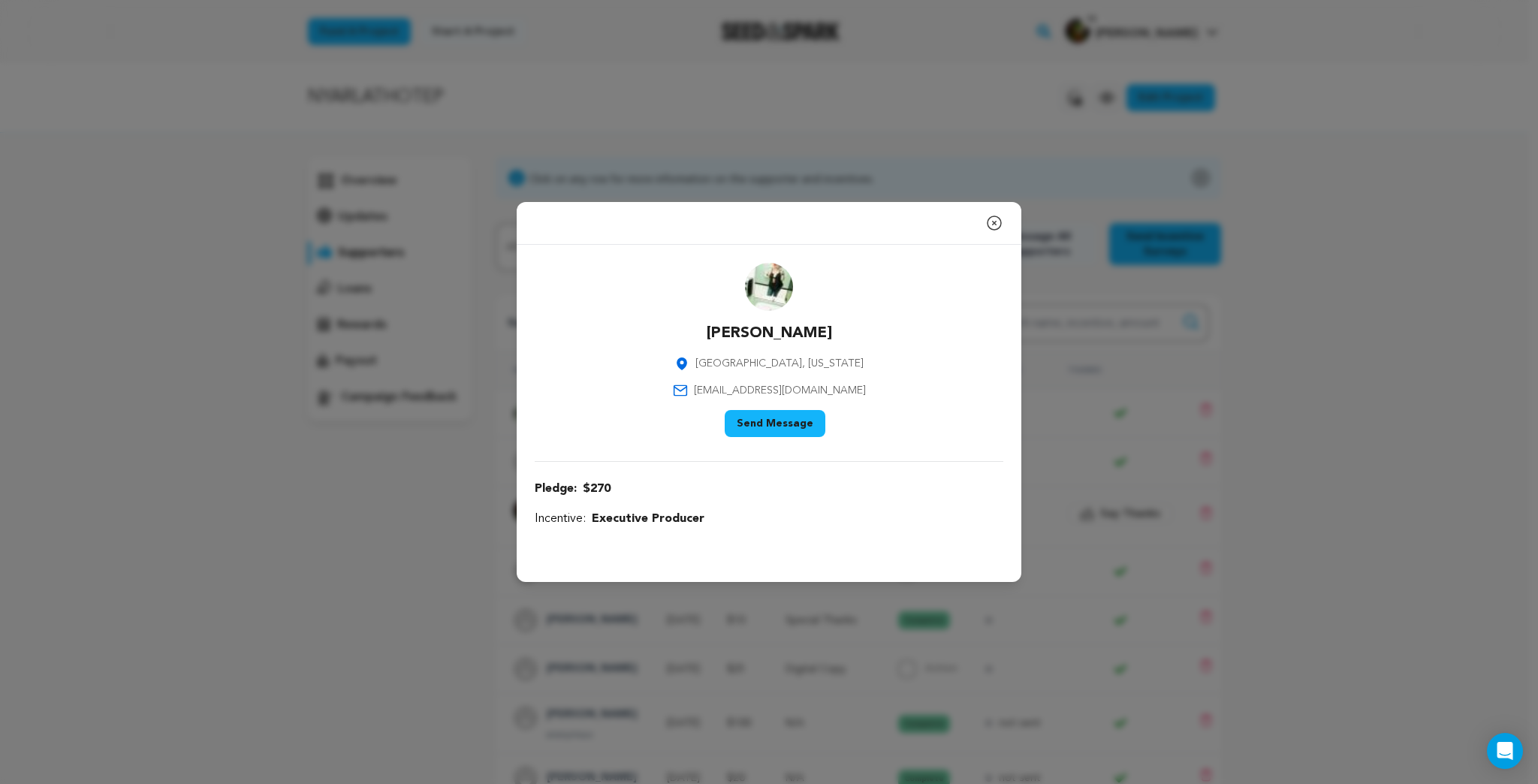
click at [994, 221] on icon "button" at bounding box center [993, 222] width 18 height 18
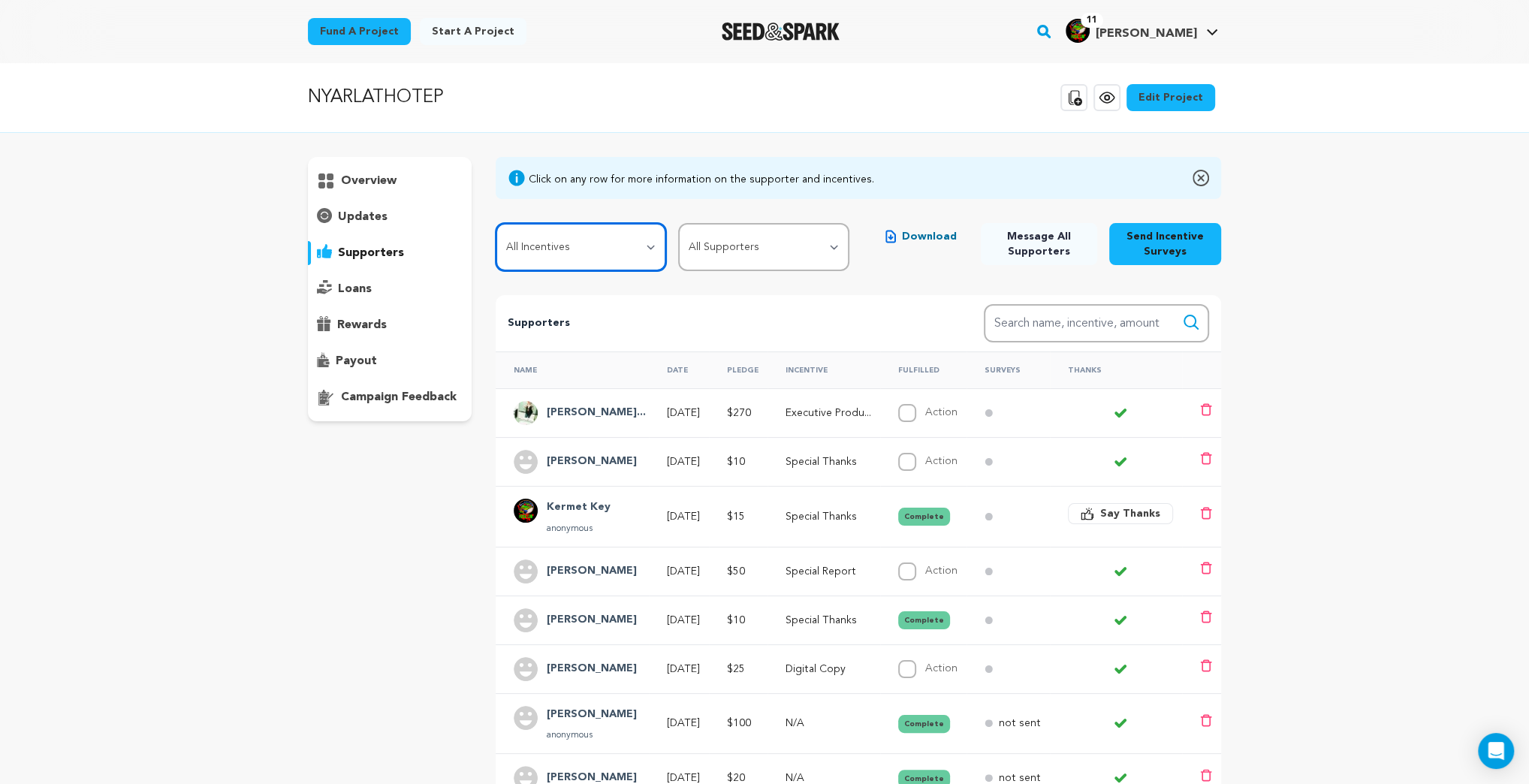
click at [651, 250] on select "All Incentives Facebook Tag (formerly Social Media Shoutout) Special Thanks Dig…" at bounding box center [581, 247] width 172 height 48
select select "114610"
click at [495, 223] on select "All Incentives Facebook Tag (formerly Social Media Shoutout) Special Thanks Dig…" at bounding box center [581, 247] width 172 height 48
